Goal: Browse casually: Explore the website without a specific task or goal

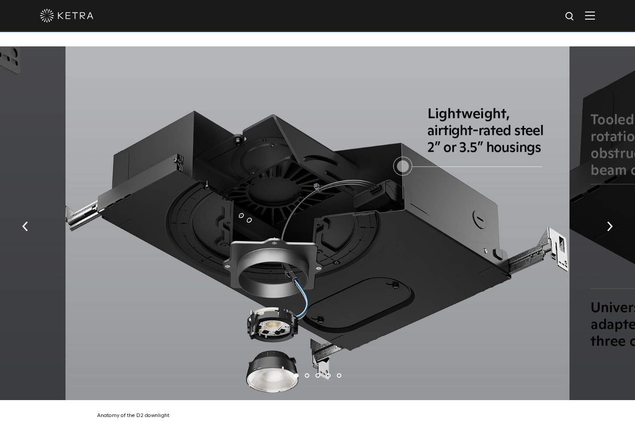
click at [305, 373] on li "2" at bounding box center [307, 375] width 4 height 4
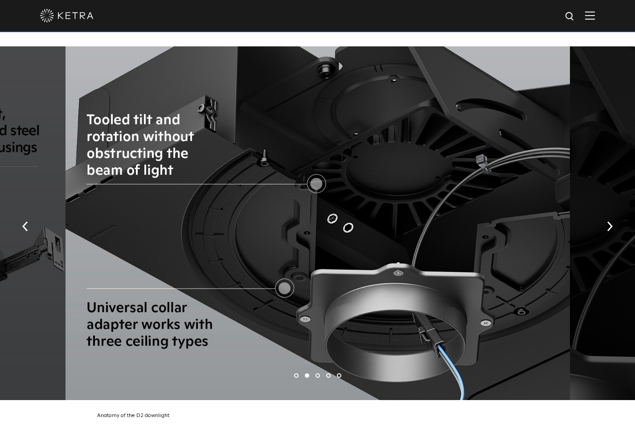
click at [316, 373] on li "3" at bounding box center [318, 375] width 4 height 4
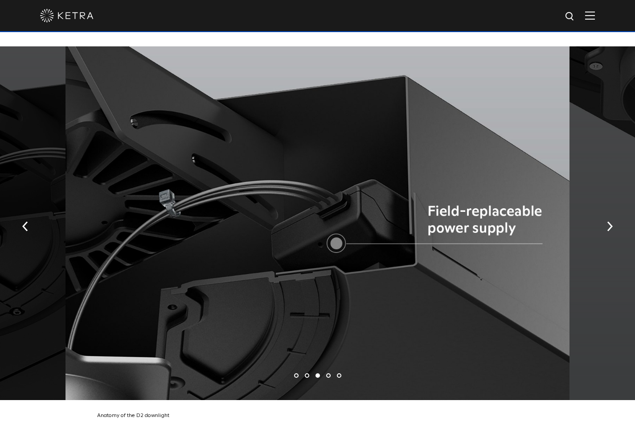
click at [330, 373] on li "4" at bounding box center [328, 375] width 4 height 4
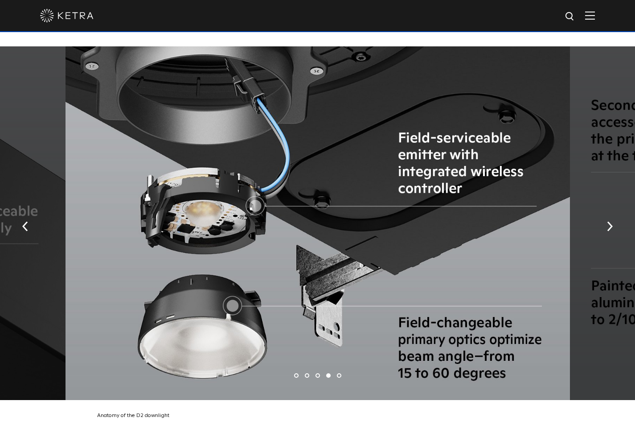
click at [341, 373] on li "5" at bounding box center [339, 375] width 4 height 4
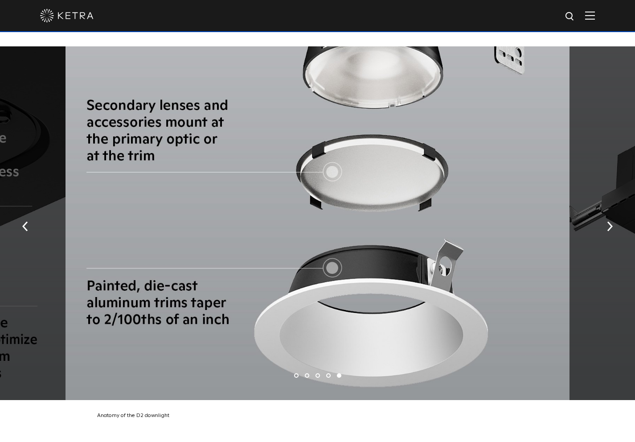
click at [296, 373] on li "1" at bounding box center [296, 375] width 4 height 4
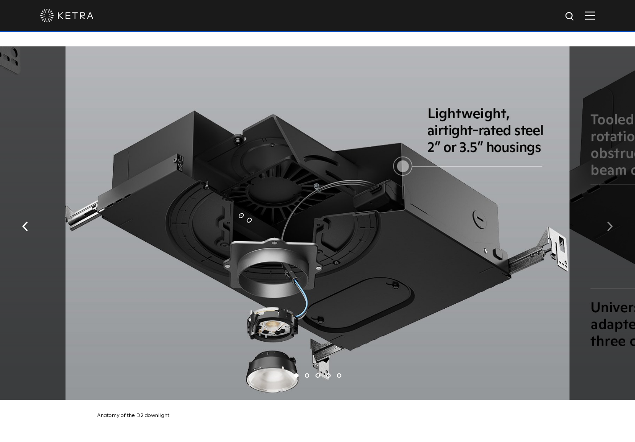
click at [617, 210] on button "button" at bounding box center [609, 225] width 19 height 31
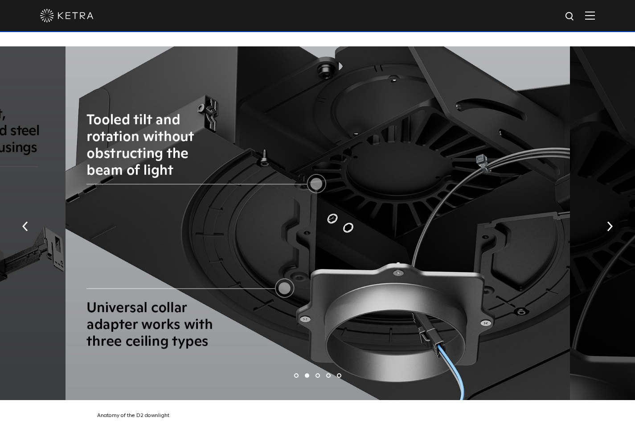
click at [319, 373] on li "3" at bounding box center [318, 375] width 4 height 4
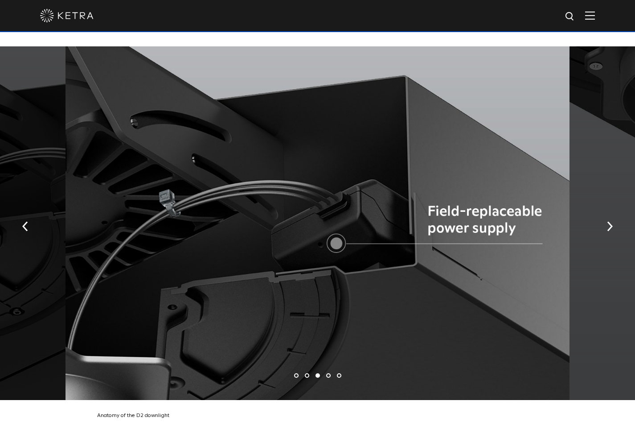
click at [328, 373] on li "4" at bounding box center [328, 375] width 4 height 4
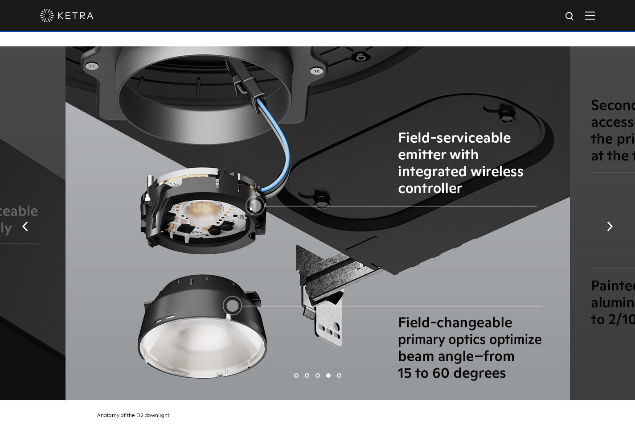
click at [340, 373] on li "5" at bounding box center [339, 375] width 4 height 4
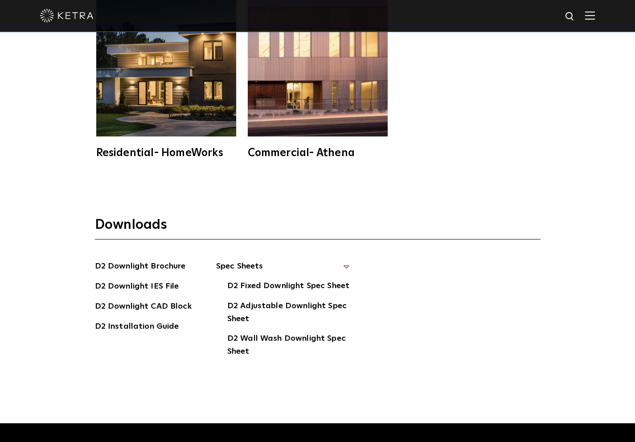
scroll to position [2738, 0]
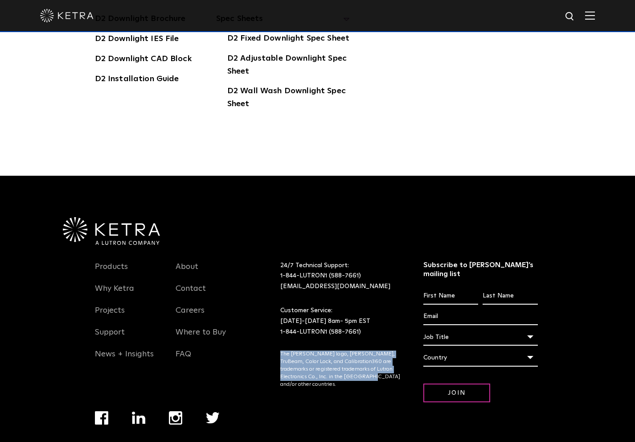
drag, startPoint x: 279, startPoint y: 330, endPoint x: 369, endPoint y: 360, distance: 95.3
click at [369, 360] on div "Products Why [PERSON_NAME] Projects Support News + Insights About Contact Caree…" at bounding box center [318, 346] width 446 height 202
click at [369, 360] on div "24/7 Technical Support: 1-844-LUTRON1 (588-7661) [EMAIL_ADDRESS][DOMAIN_NAME] C…" at bounding box center [351, 342] width 143 height 164
drag, startPoint x: 369, startPoint y: 360, endPoint x: 272, endPoint y: 333, distance: 101.0
click at [272, 333] on div "Products Why [PERSON_NAME] Projects Support News + Insights About Contact Caree…" at bounding box center [318, 346] width 446 height 202
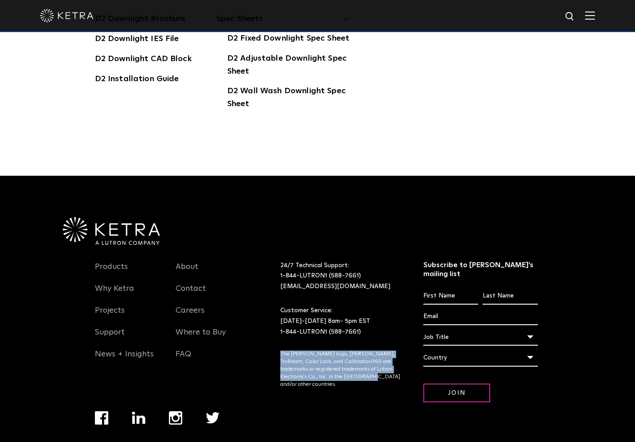
click at [272, 333] on div "Products Why [PERSON_NAME] Projects Support News + Insights About Contact Caree…" at bounding box center [318, 346] width 446 height 202
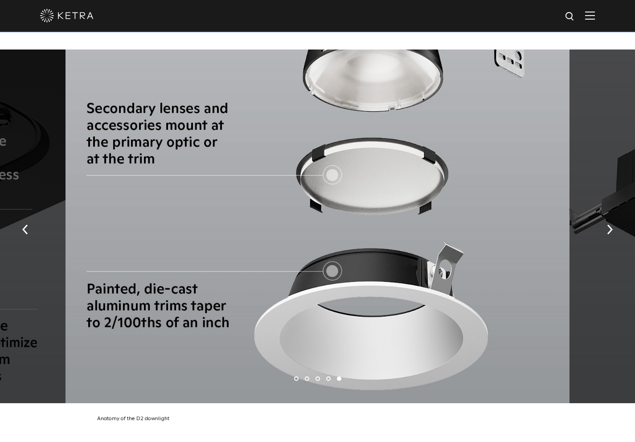
scroll to position [1644, 0]
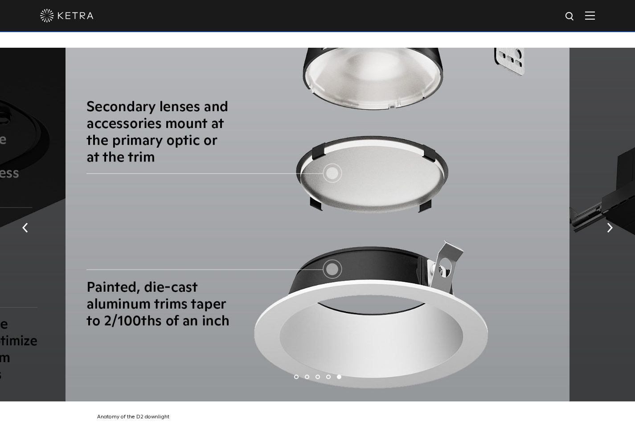
click at [297, 374] on li "1" at bounding box center [296, 376] width 4 height 4
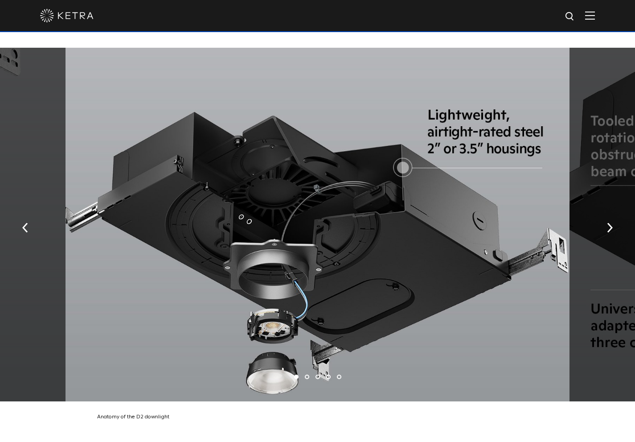
click at [306, 374] on li "2" at bounding box center [307, 376] width 4 height 4
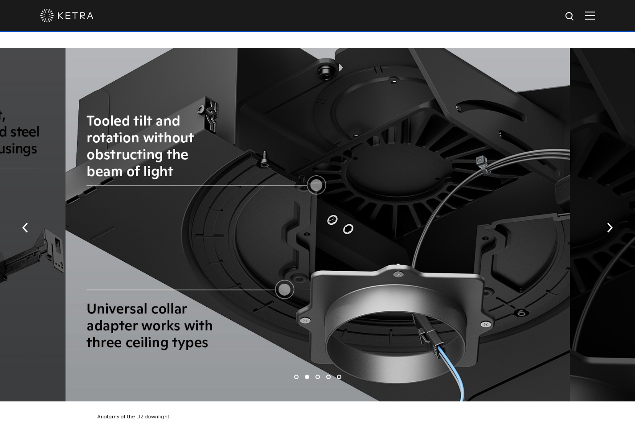
click at [318, 374] on li "3" at bounding box center [318, 376] width 4 height 4
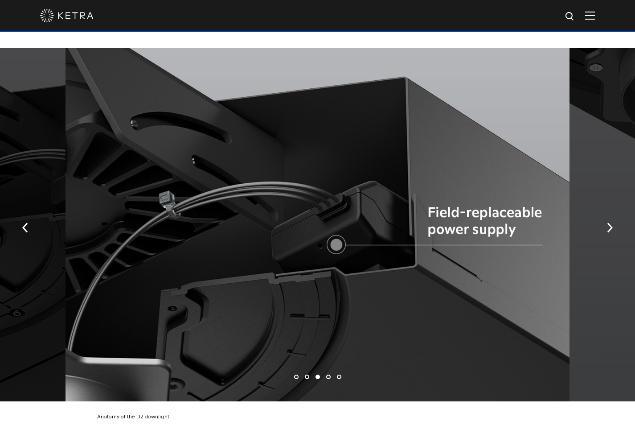
click at [329, 374] on li "4" at bounding box center [328, 376] width 4 height 4
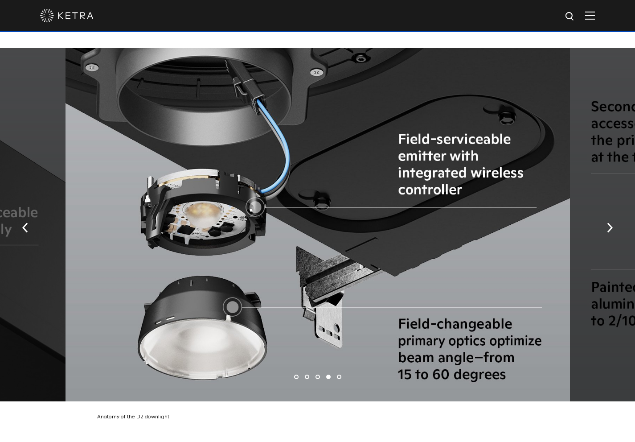
click at [338, 374] on li "5" at bounding box center [339, 376] width 4 height 4
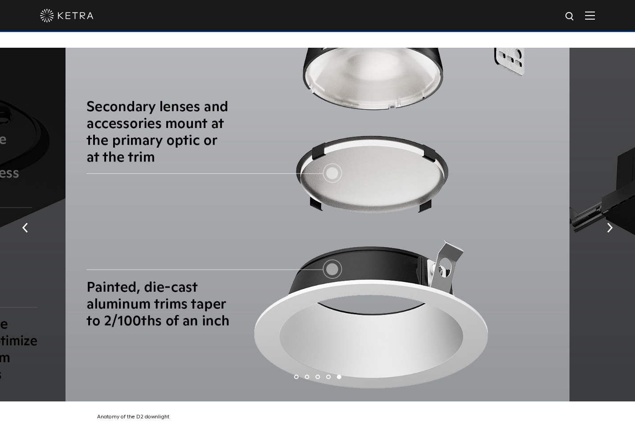
click at [295, 374] on li "1" at bounding box center [296, 376] width 4 height 4
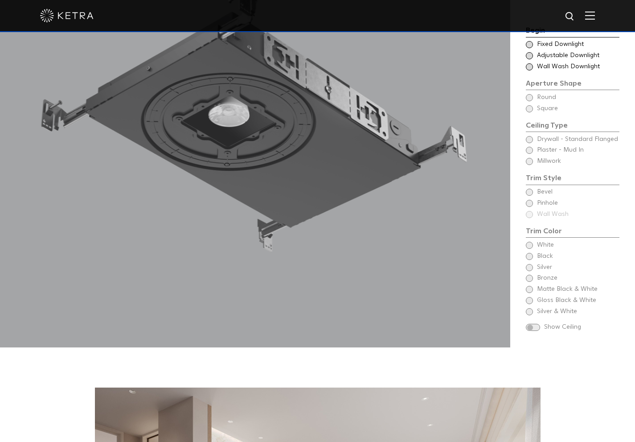
scroll to position [963, 0]
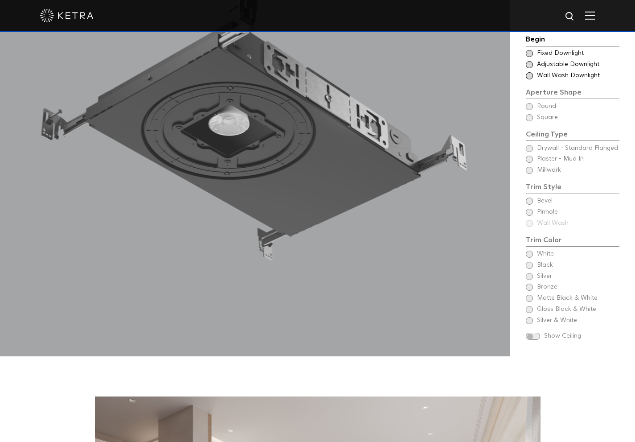
click at [538, 333] on span at bounding box center [533, 337] width 14 height 8
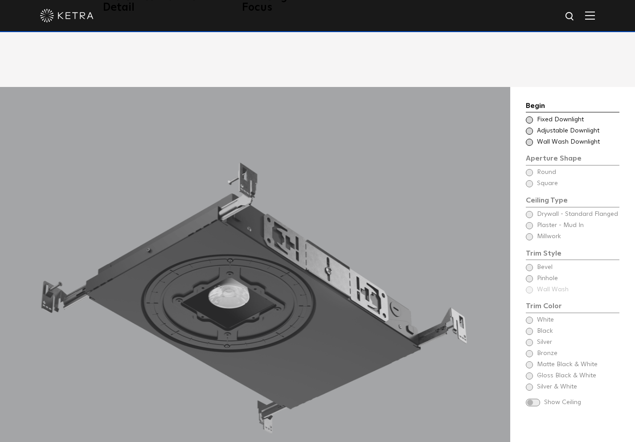
click at [528, 116] on span at bounding box center [529, 119] width 7 height 7
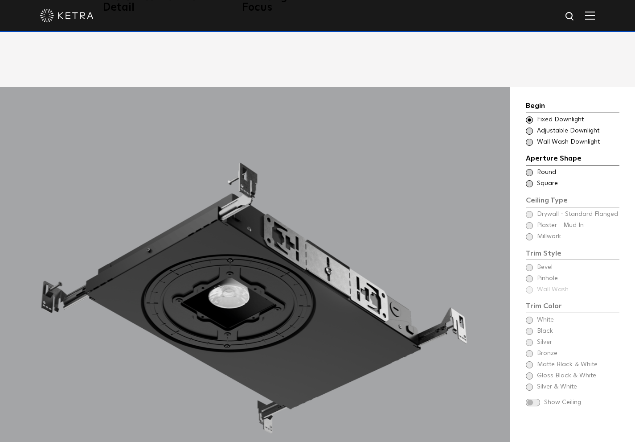
click at [530, 169] on span at bounding box center [529, 172] width 7 height 7
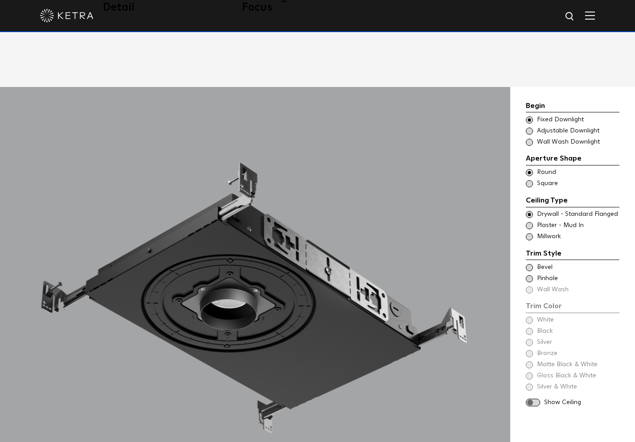
click at [530, 180] on span at bounding box center [529, 183] width 7 height 7
click at [528, 222] on span at bounding box center [529, 225] width 7 height 7
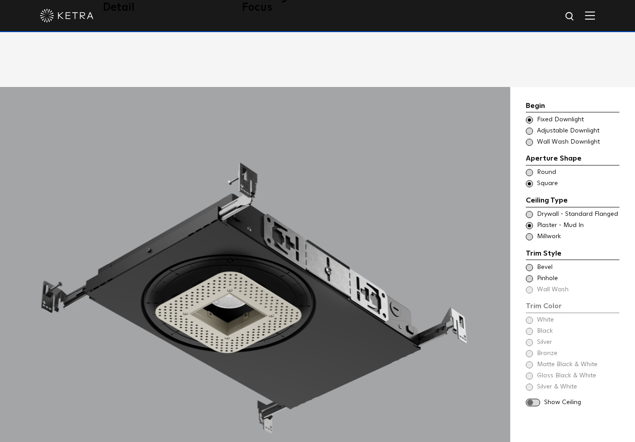
click at [531, 264] on span at bounding box center [529, 267] width 7 height 7
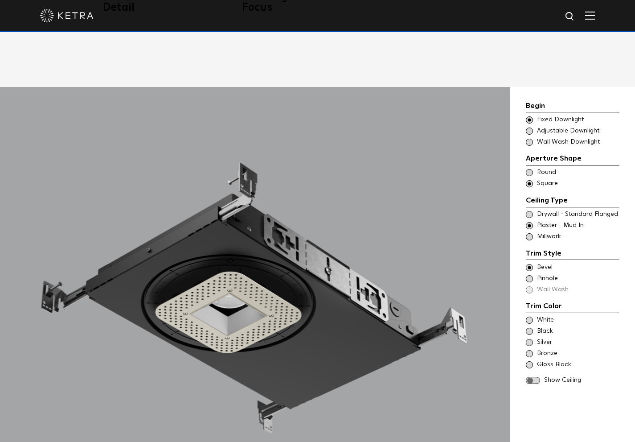
click at [536, 377] on span at bounding box center [533, 381] width 14 height 8
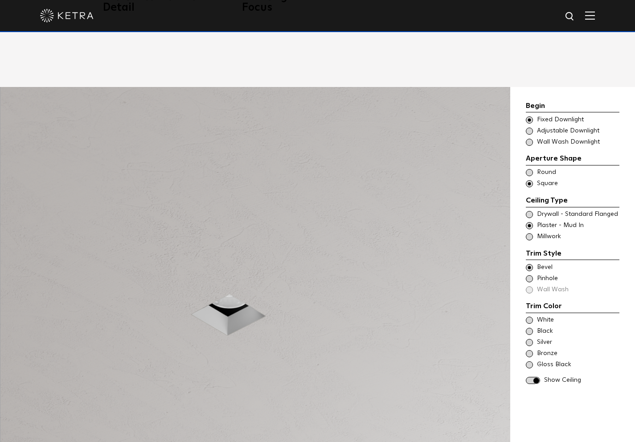
click at [528, 316] on span at bounding box center [529, 319] width 7 height 7
click at [533, 338] on div "Silver" at bounding box center [573, 342] width 94 height 9
click at [527, 360] on div "Gloss Black" at bounding box center [573, 364] width 94 height 9
click at [528, 328] on span at bounding box center [529, 331] width 7 height 7
click at [529, 233] on span at bounding box center [529, 236] width 7 height 7
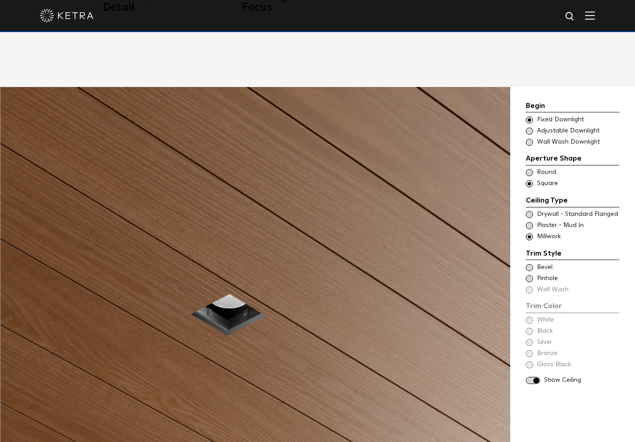
click at [530, 264] on span at bounding box center [529, 267] width 7 height 7
click at [527, 327] on div "Black" at bounding box center [573, 331] width 94 height 9
click at [530, 275] on span at bounding box center [529, 278] width 7 height 7
click at [530, 264] on span at bounding box center [529, 267] width 7 height 7
click at [526, 328] on span at bounding box center [529, 331] width 7 height 7
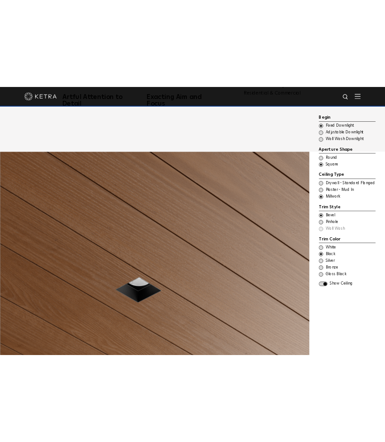
scroll to position [837, 0]
